Goal: Information Seeking & Learning: Learn about a topic

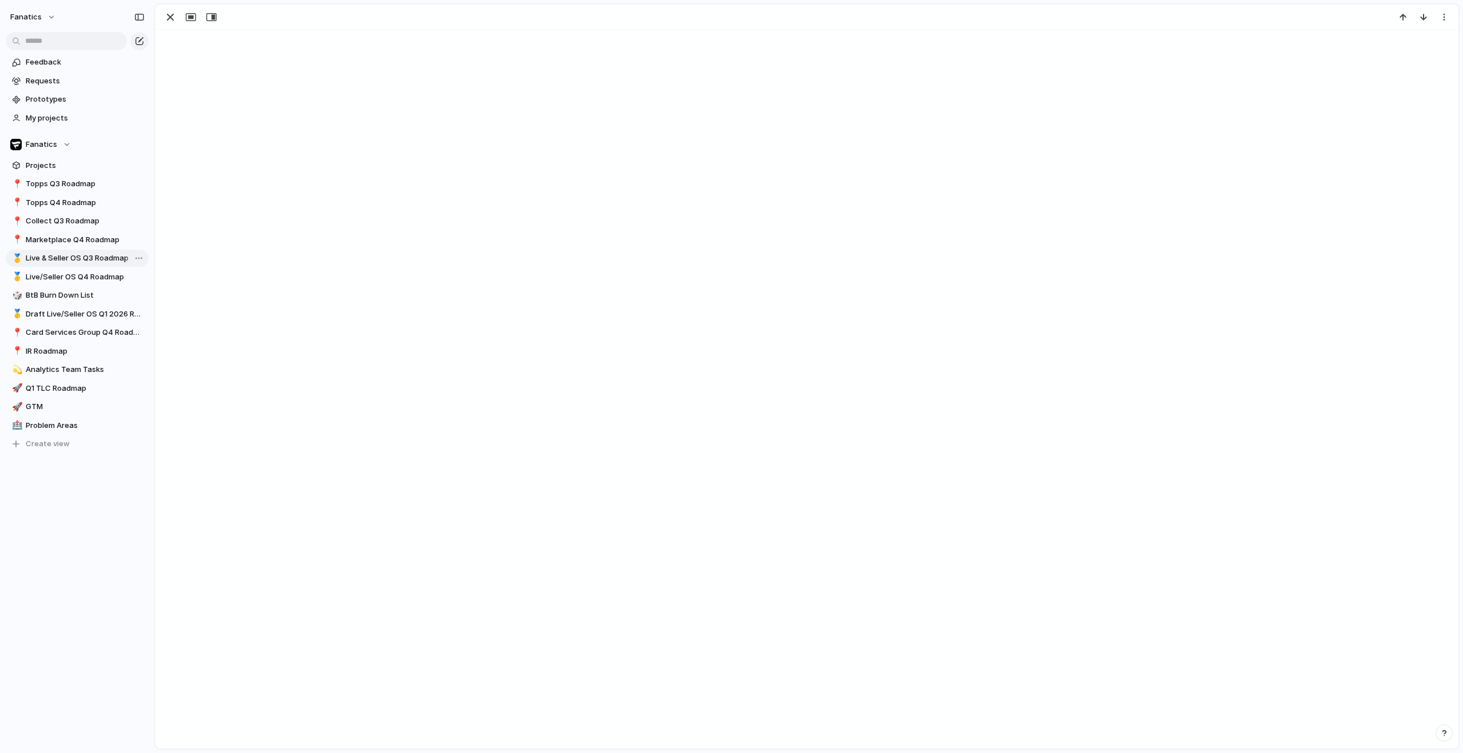
click at [81, 261] on span "Live & Seller OS Q3 Roadmap" at bounding box center [85, 258] width 119 height 11
click at [77, 291] on span "BtB Burn Down List" at bounding box center [85, 295] width 119 height 11
click at [74, 277] on span "Live/Seller OS Q4 Roadmap" at bounding box center [85, 276] width 119 height 11
click at [166, 19] on div "button" at bounding box center [170, 17] width 14 height 14
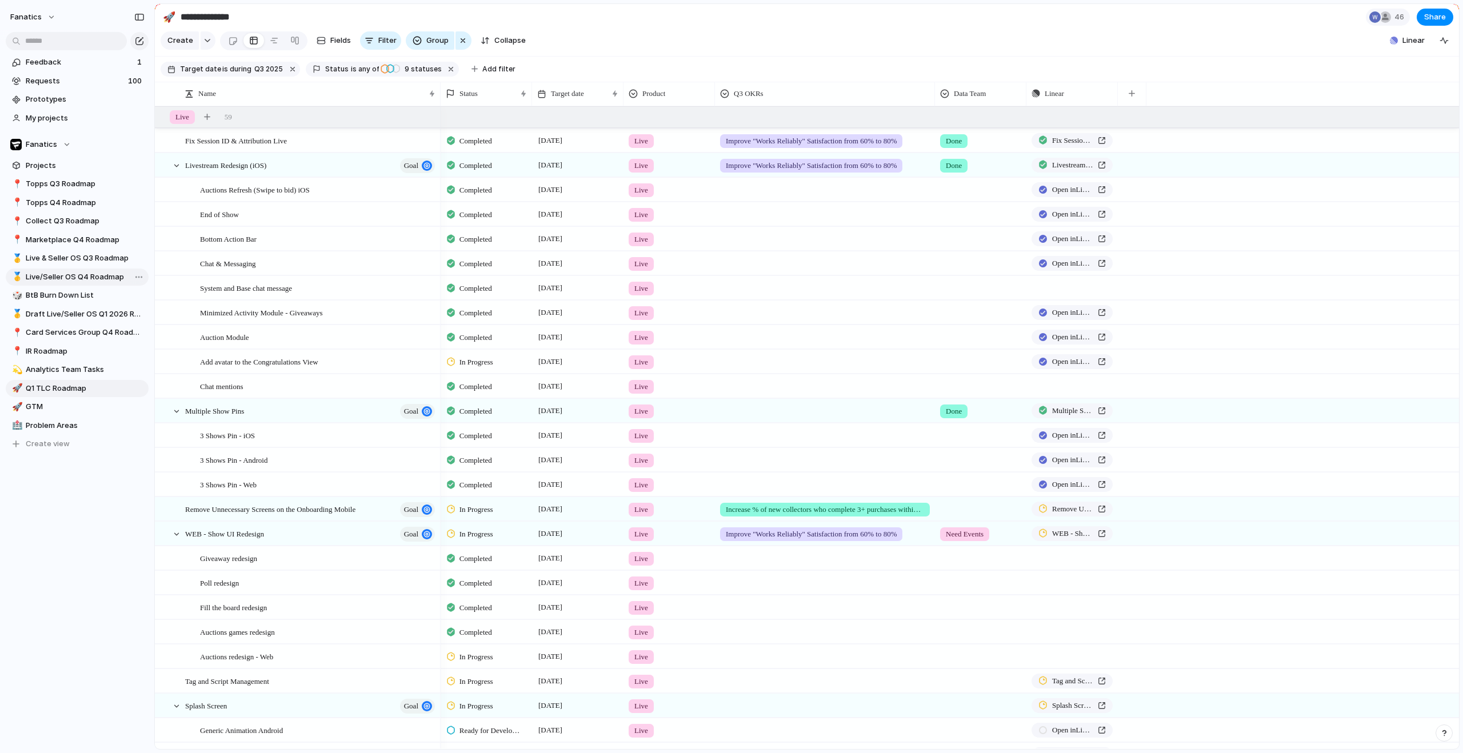
click at [72, 273] on span "Live/Seller OS Q4 Roadmap" at bounding box center [85, 276] width 119 height 11
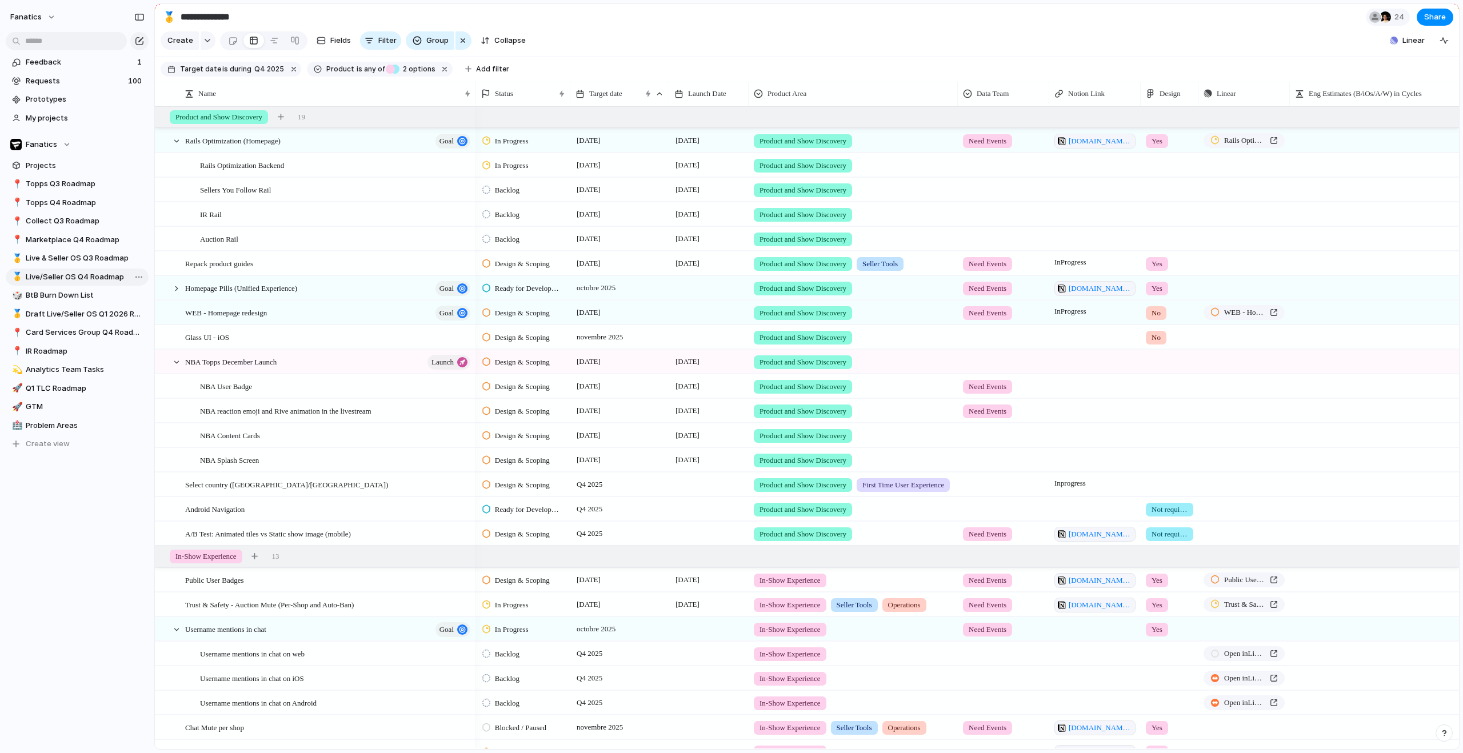
type input "**********"
click at [173, 146] on div at bounding box center [176, 141] width 10 height 10
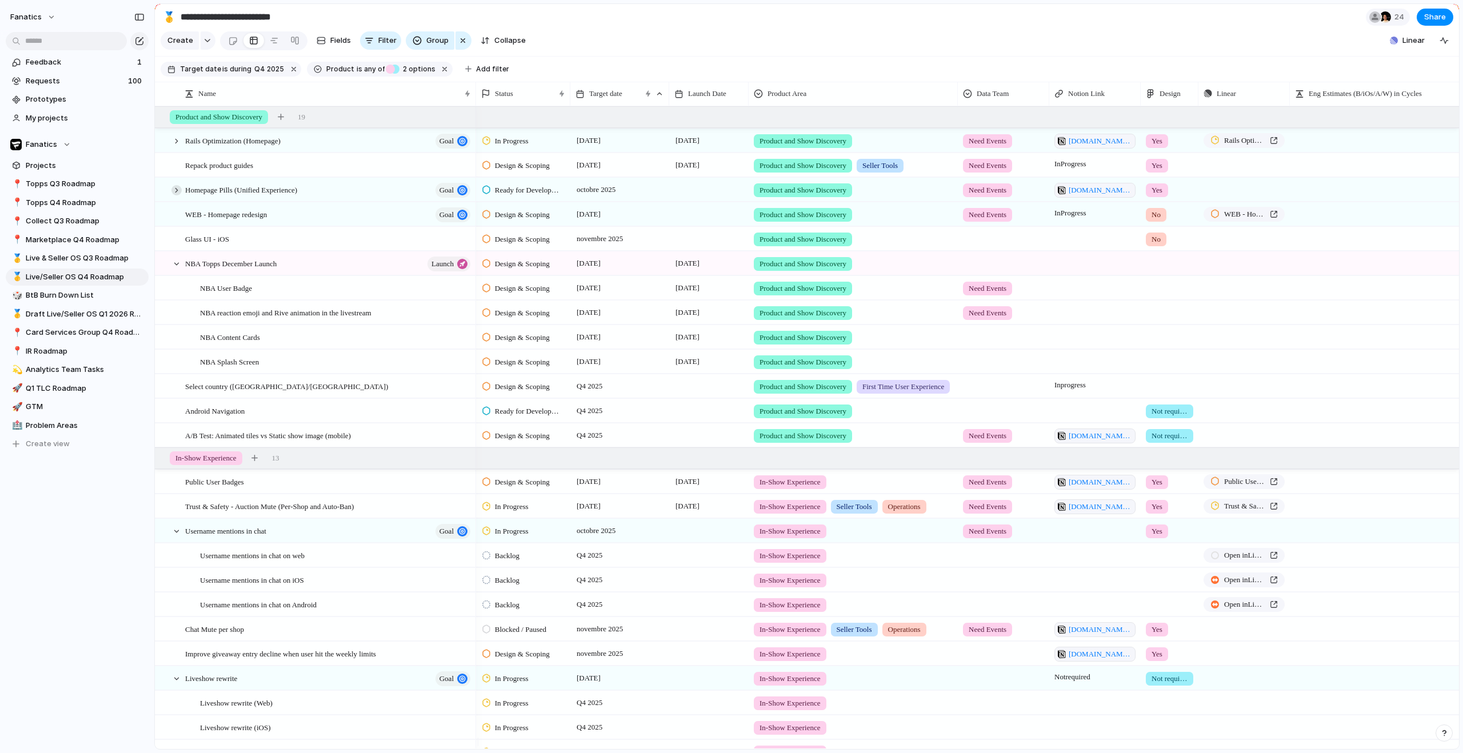
click at [178, 195] on div at bounding box center [176, 190] width 10 height 10
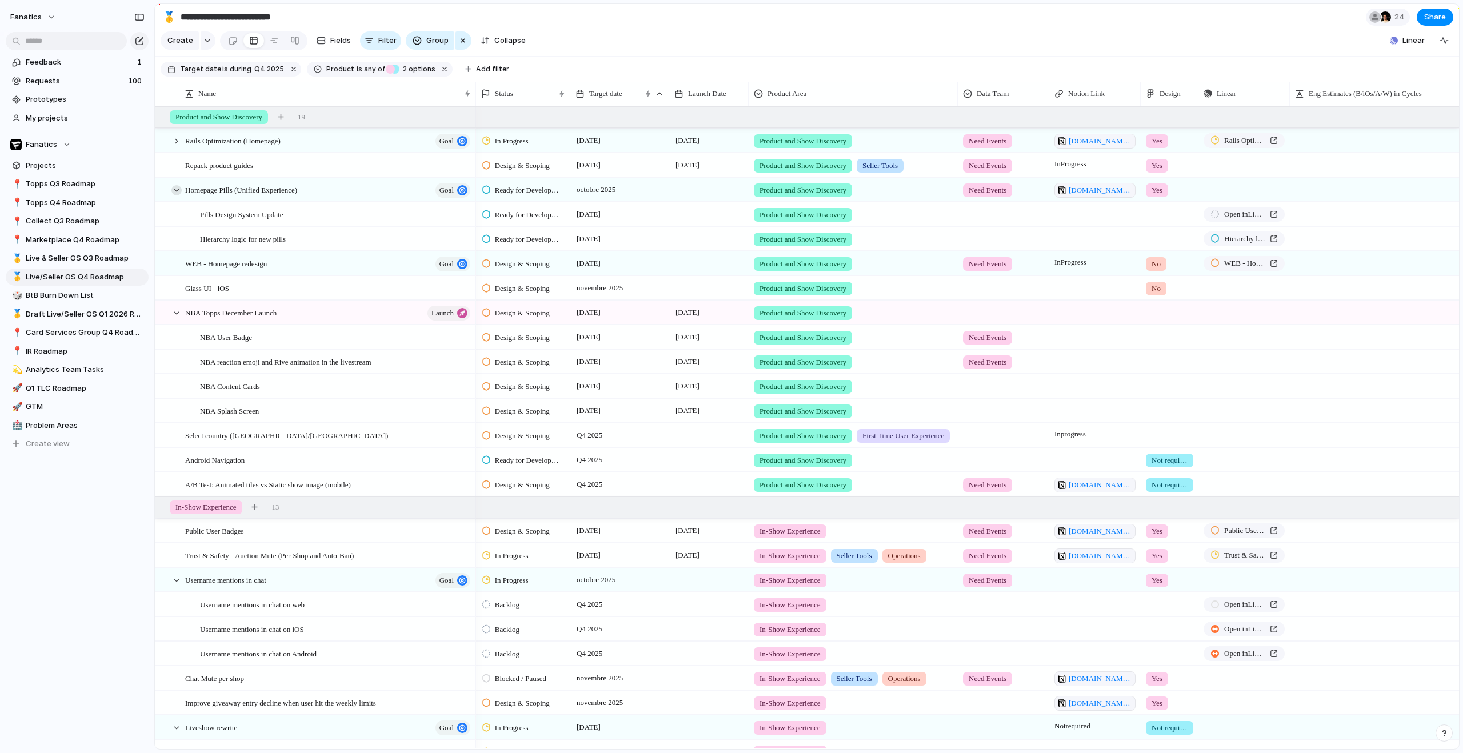
click at [178, 195] on div at bounding box center [176, 190] width 10 height 10
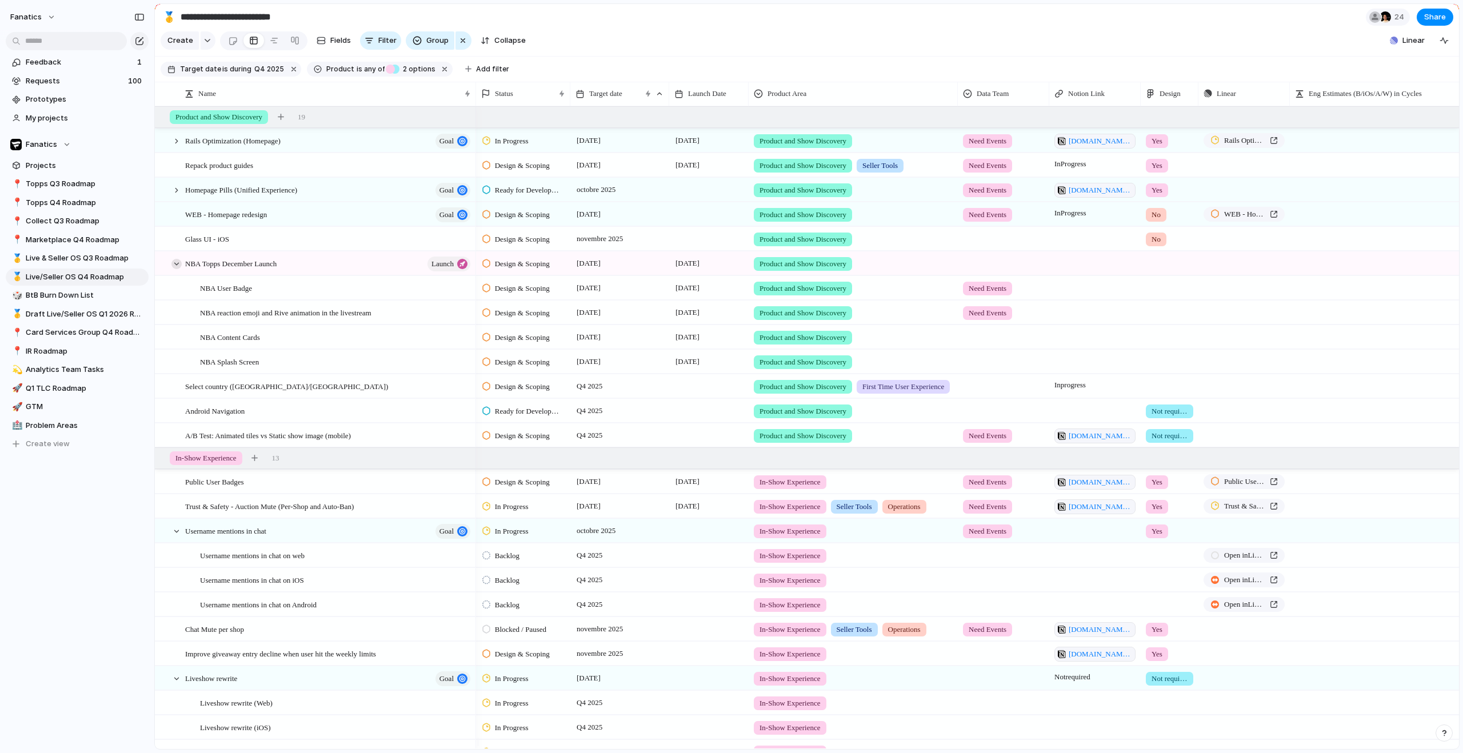
click at [177, 269] on div at bounding box center [176, 264] width 10 height 10
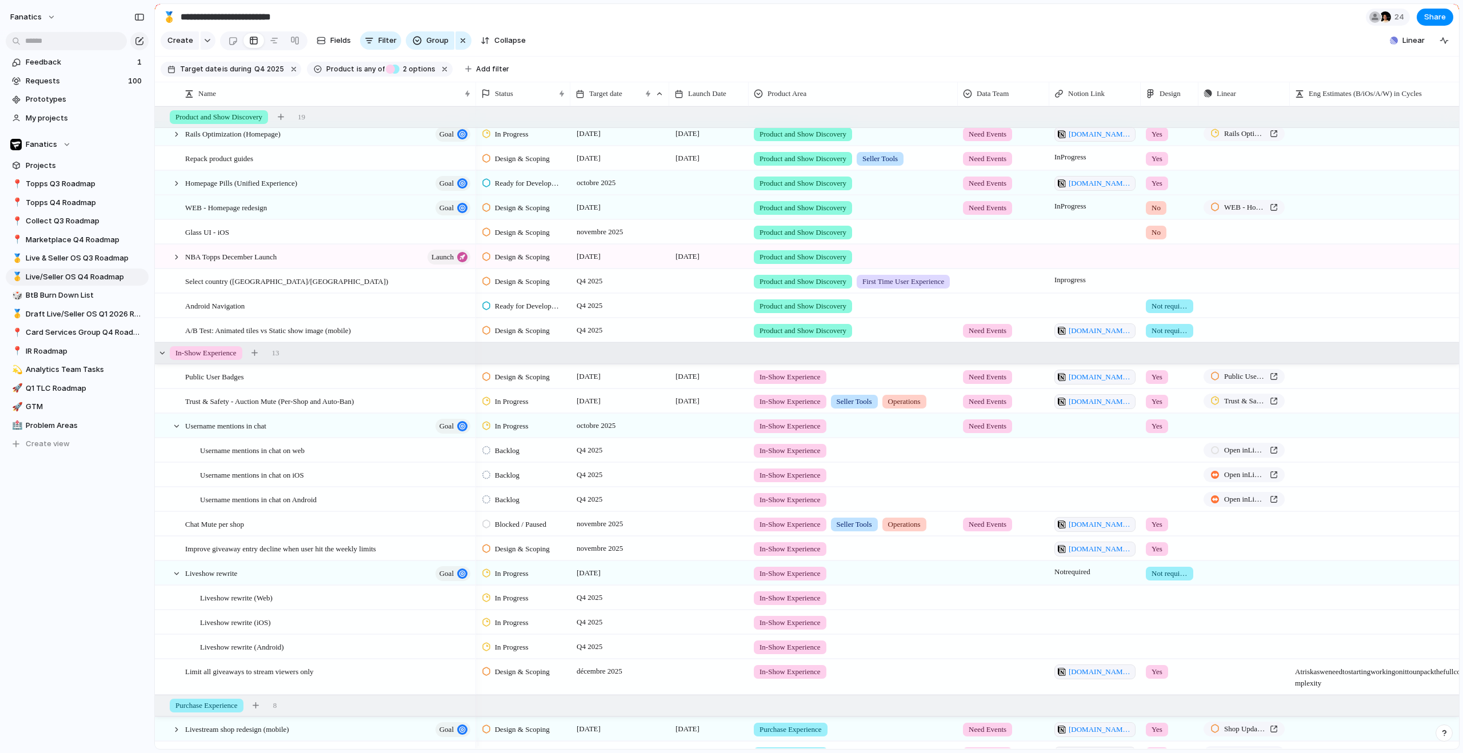
scroll to position [87, 0]
